Goal: Information Seeking & Learning: Learn about a topic

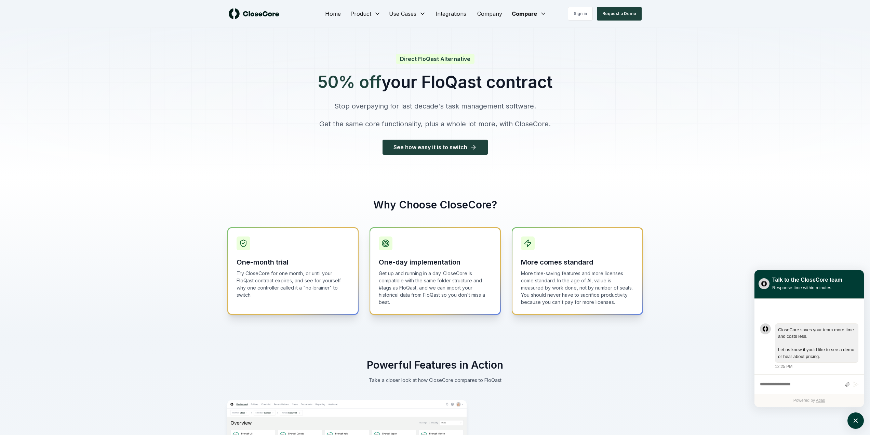
scroll to position [1675, 0]
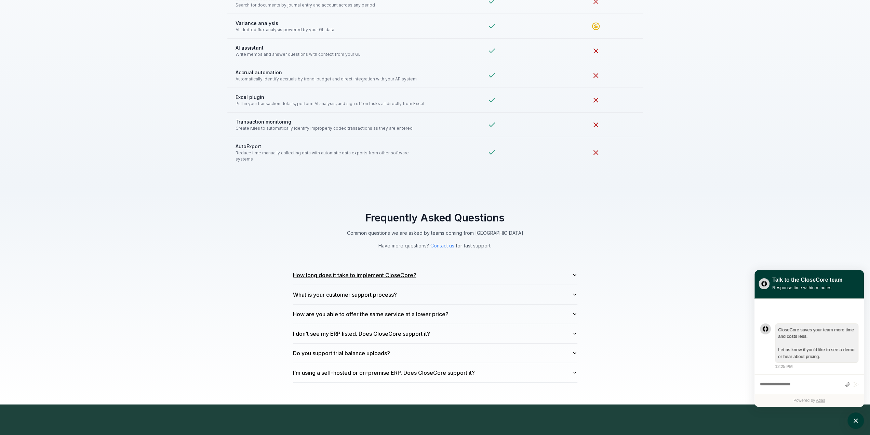
click at [576, 272] on icon "button" at bounding box center [574, 274] width 5 height 5
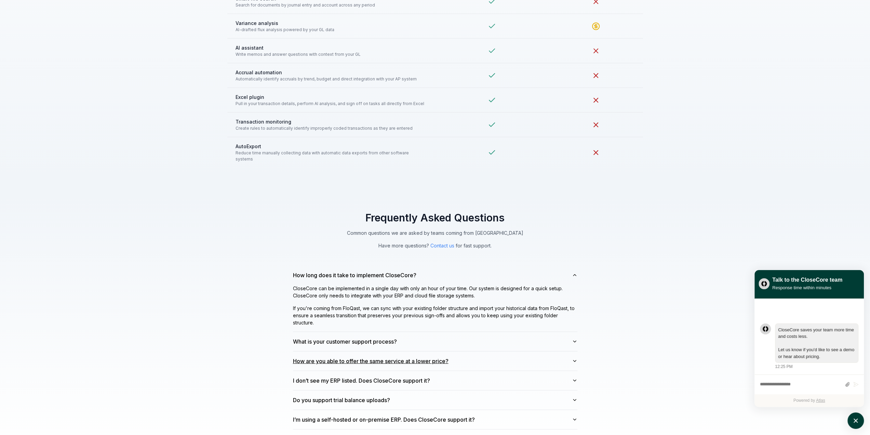
click at [572, 358] on icon "button" at bounding box center [574, 360] width 5 height 5
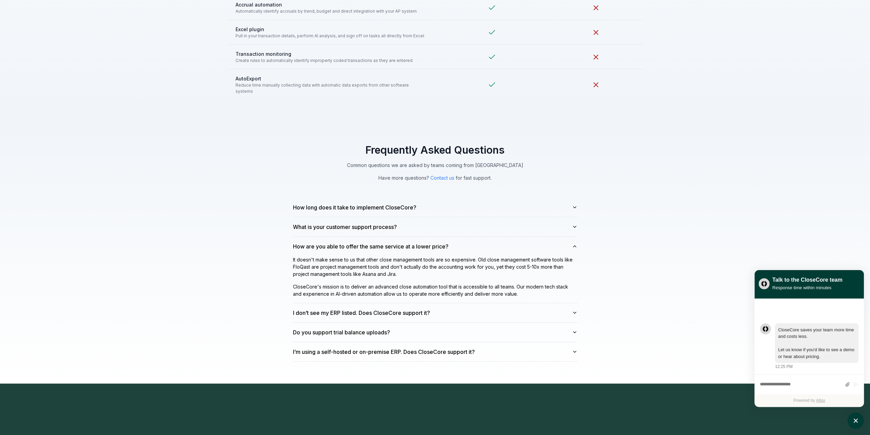
scroll to position [1744, 0]
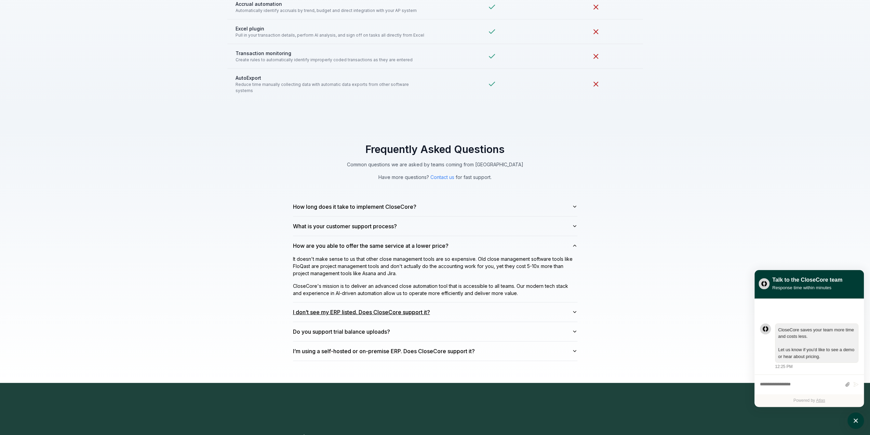
click at [570, 303] on button "I don’t see my ERP listed. Does CloseCore support it?" at bounding box center [435, 311] width 284 height 19
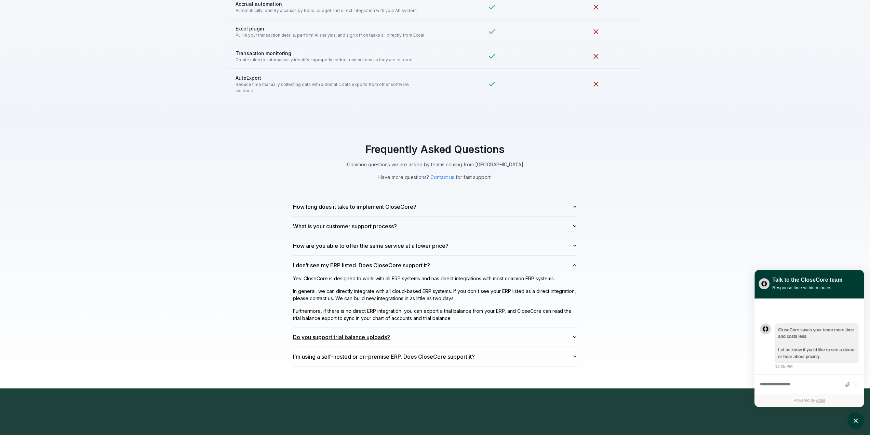
click at [507, 327] on button "Do you support trial balance uploads?" at bounding box center [435, 336] width 284 height 19
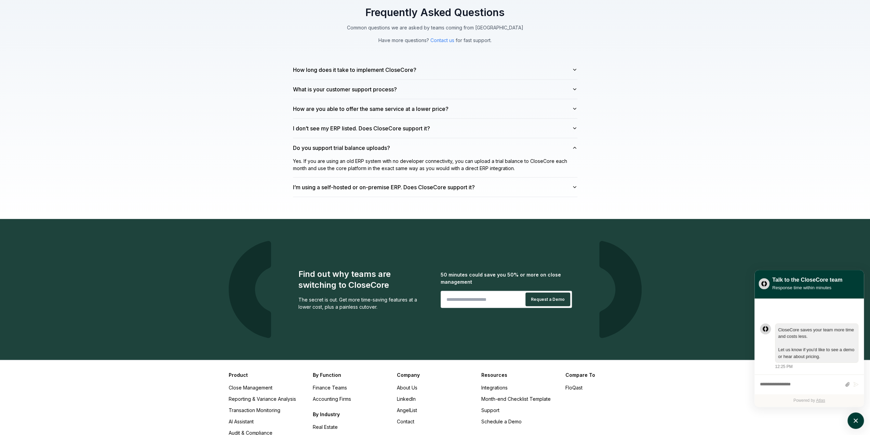
scroll to position [1983, 0]
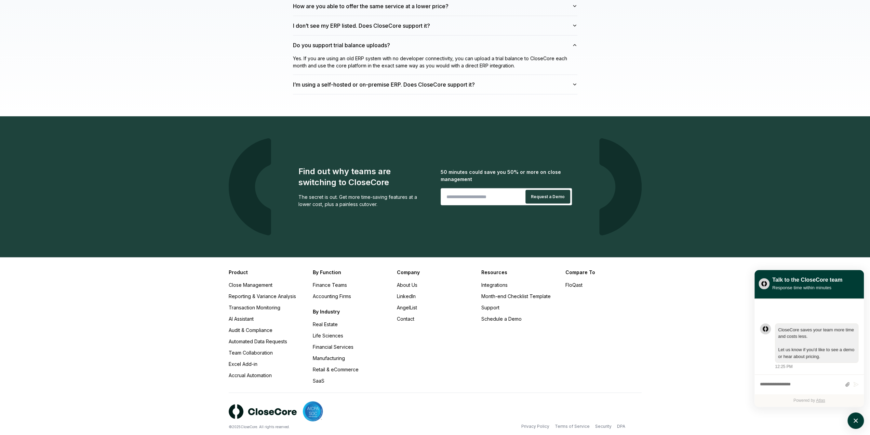
click at [488, 190] on input "email" at bounding box center [480, 197] width 79 height 14
type input "**********"
click at [557, 190] on button "Request a Demo" at bounding box center [548, 197] width 45 height 14
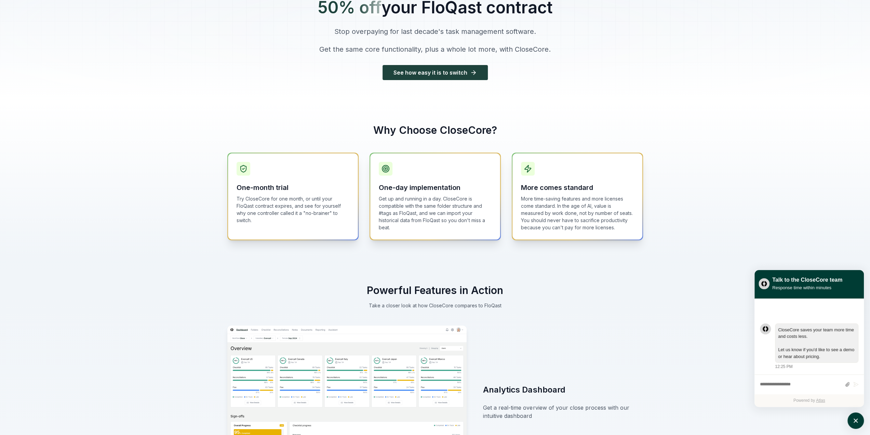
scroll to position [0, 0]
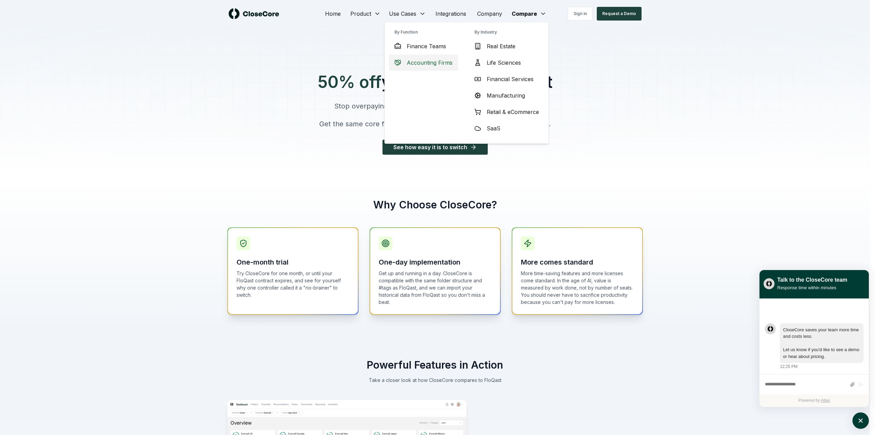
click at [434, 56] on div "Accounting Firms" at bounding box center [423, 62] width 69 height 16
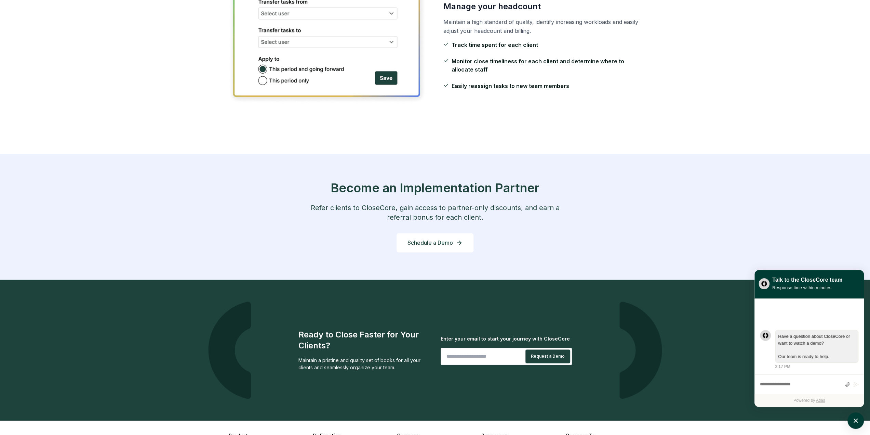
scroll to position [786, 0]
